Goal: Find specific page/section: Find specific page/section

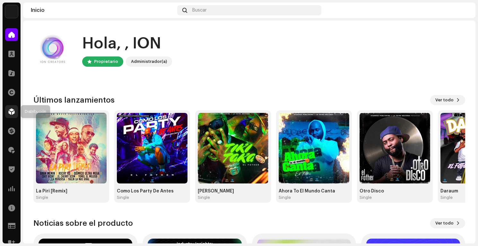
click at [11, 110] on span at bounding box center [11, 111] width 6 height 5
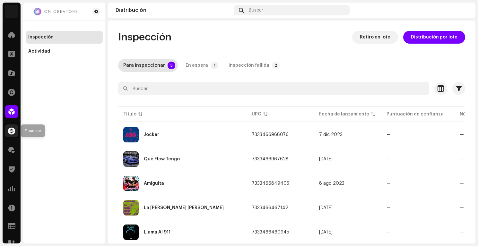
click at [13, 130] on span at bounding box center [11, 130] width 7 height 5
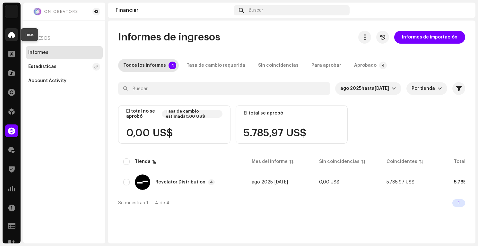
click at [13, 32] on span at bounding box center [11, 34] width 6 height 5
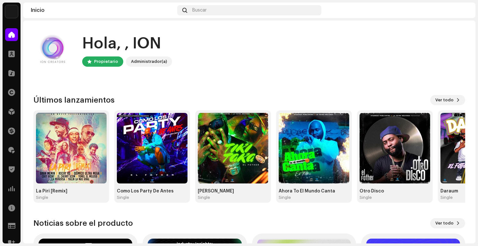
click at [15, 61] on div "Clientes" at bounding box center [12, 54] width 18 height 18
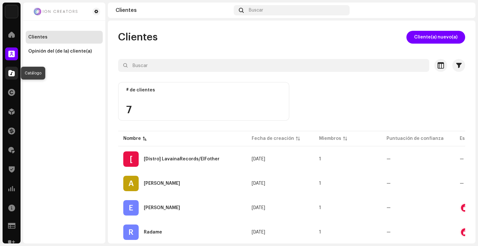
click at [14, 76] on span at bounding box center [11, 73] width 6 height 5
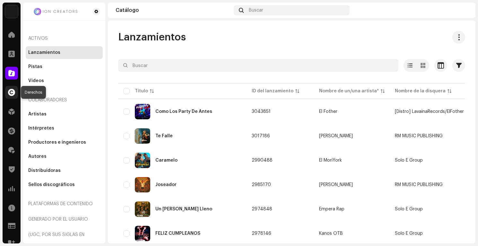
click at [13, 96] on div at bounding box center [11, 92] width 13 height 13
click at [11, 94] on span at bounding box center [11, 92] width 7 height 5
click at [11, 113] on span at bounding box center [11, 111] width 6 height 5
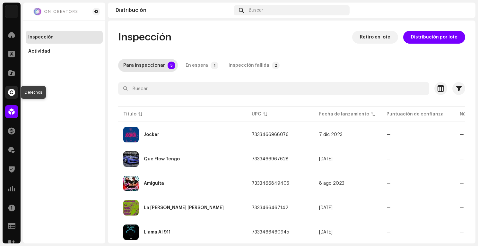
click at [11, 95] on span at bounding box center [11, 92] width 7 height 5
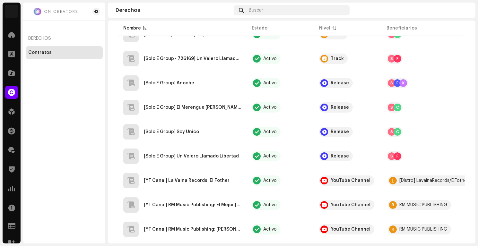
scroll to position [462, 0]
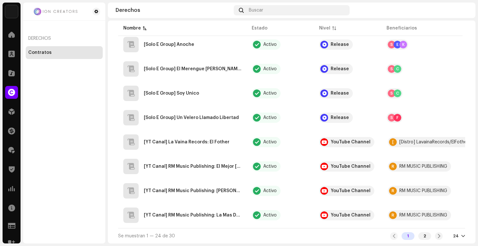
click at [457, 236] on div "24" at bounding box center [459, 236] width 12 height 5
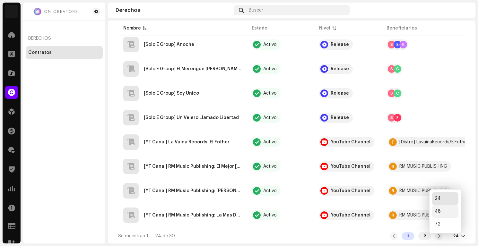
click at [449, 213] on div "48" at bounding box center [445, 211] width 26 height 13
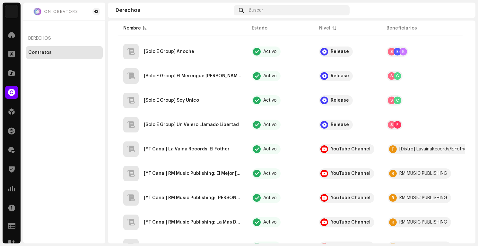
scroll to position [451, 0]
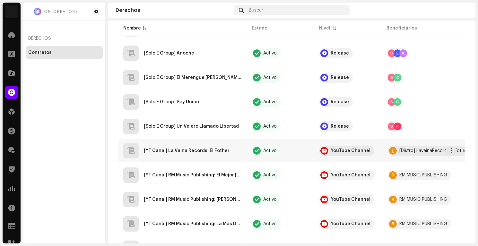
click at [188, 153] on Fother"] "[YT Canal] La Vaina Records: El Fother" at bounding box center [187, 151] width 86 height 4
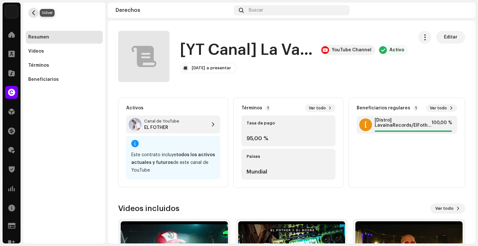
click at [35, 14] on span "button" at bounding box center [33, 12] width 5 height 5
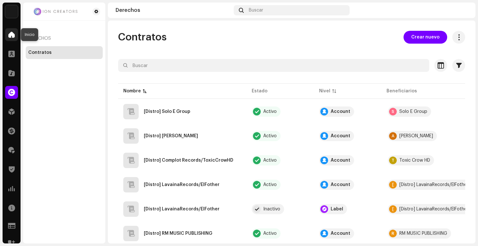
click at [13, 34] on span at bounding box center [11, 34] width 6 height 5
